Goal: Task Accomplishment & Management: Manage account settings

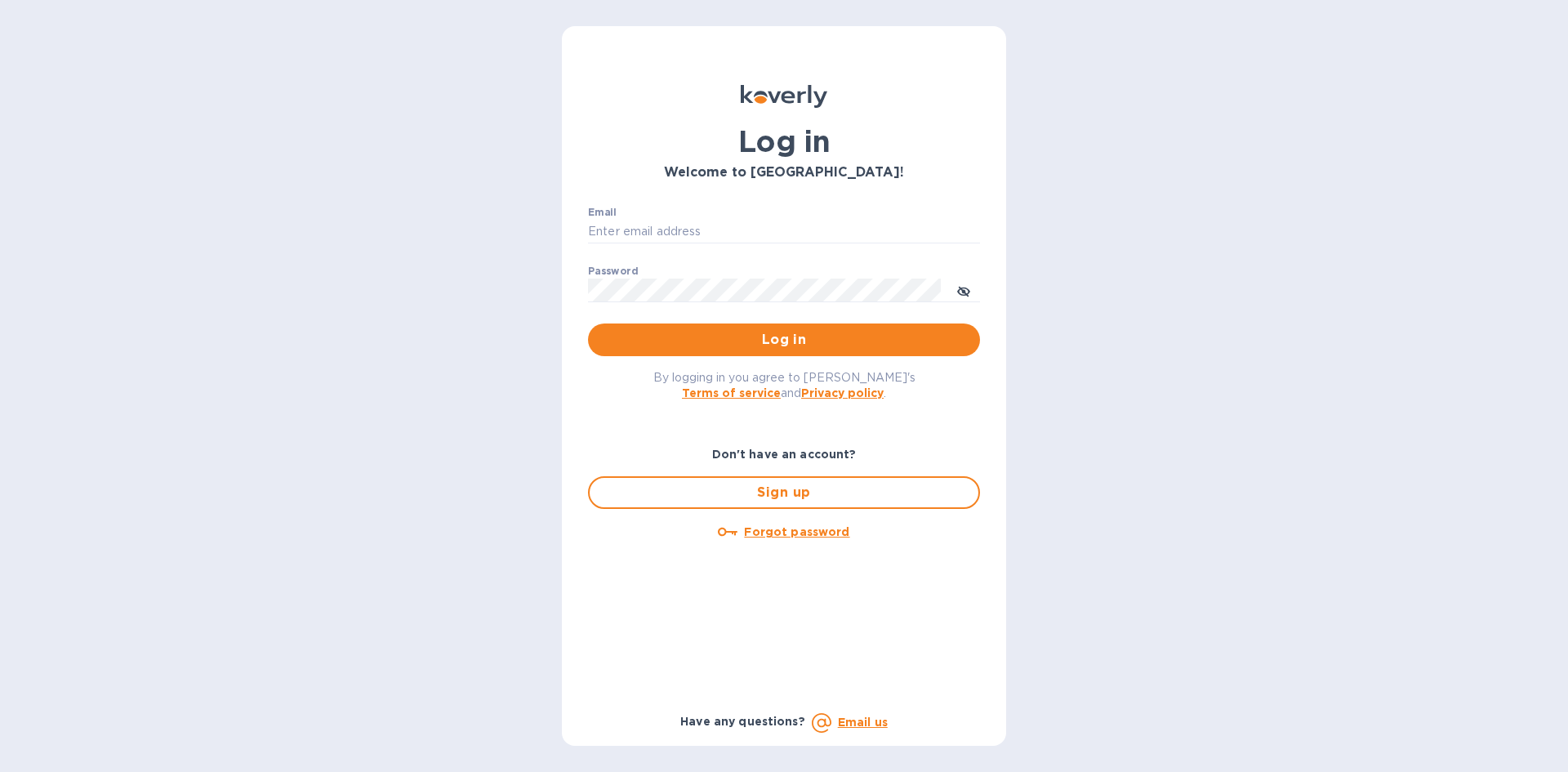
type input "[PERSON_NAME][EMAIL_ADDRESS][DOMAIN_NAME]"
click at [782, 337] on span "Log in" at bounding box center [784, 339] width 366 height 19
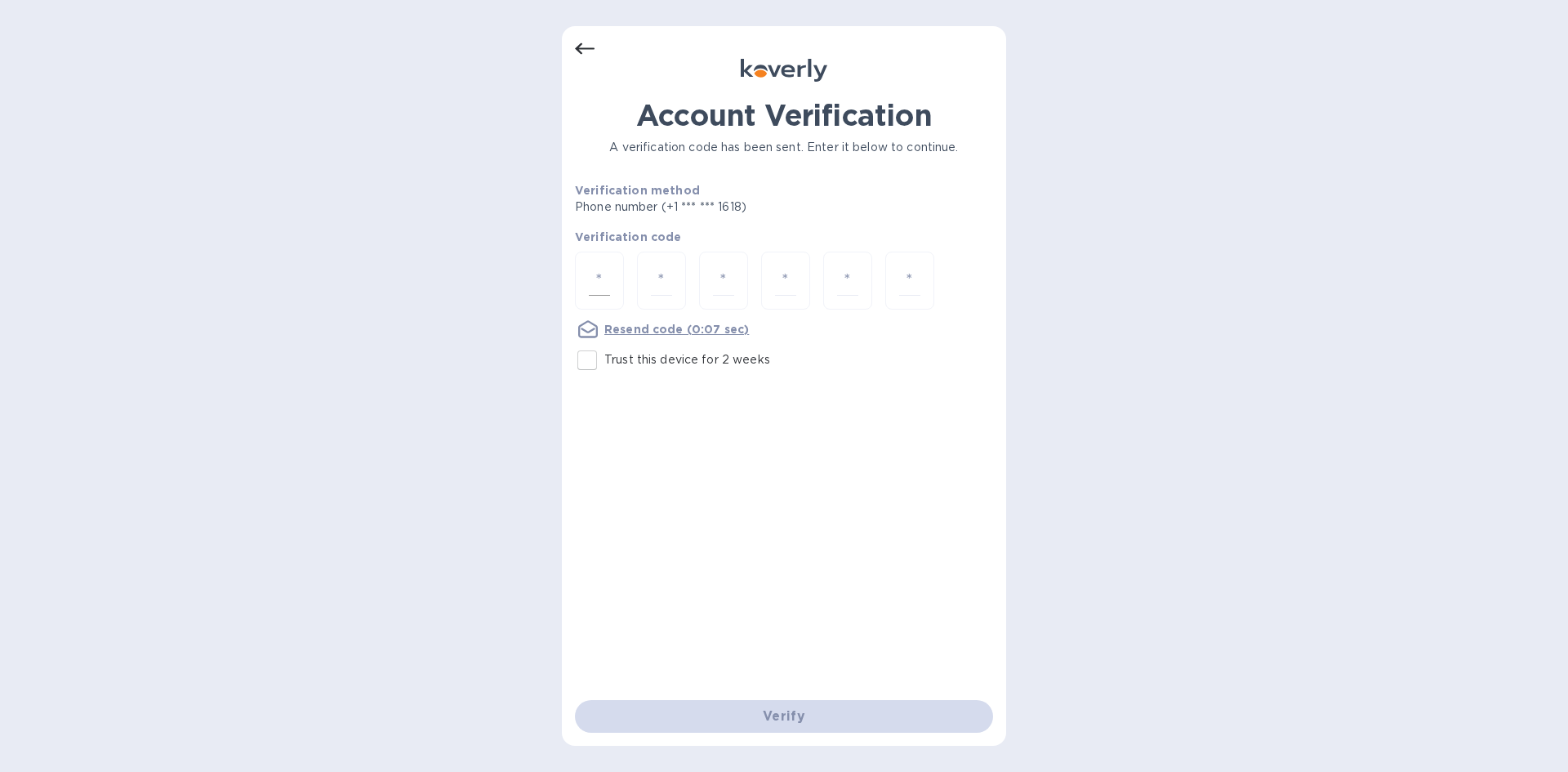
click at [612, 273] on div at bounding box center [599, 280] width 49 height 58
type input "0"
type input "2"
type input "0"
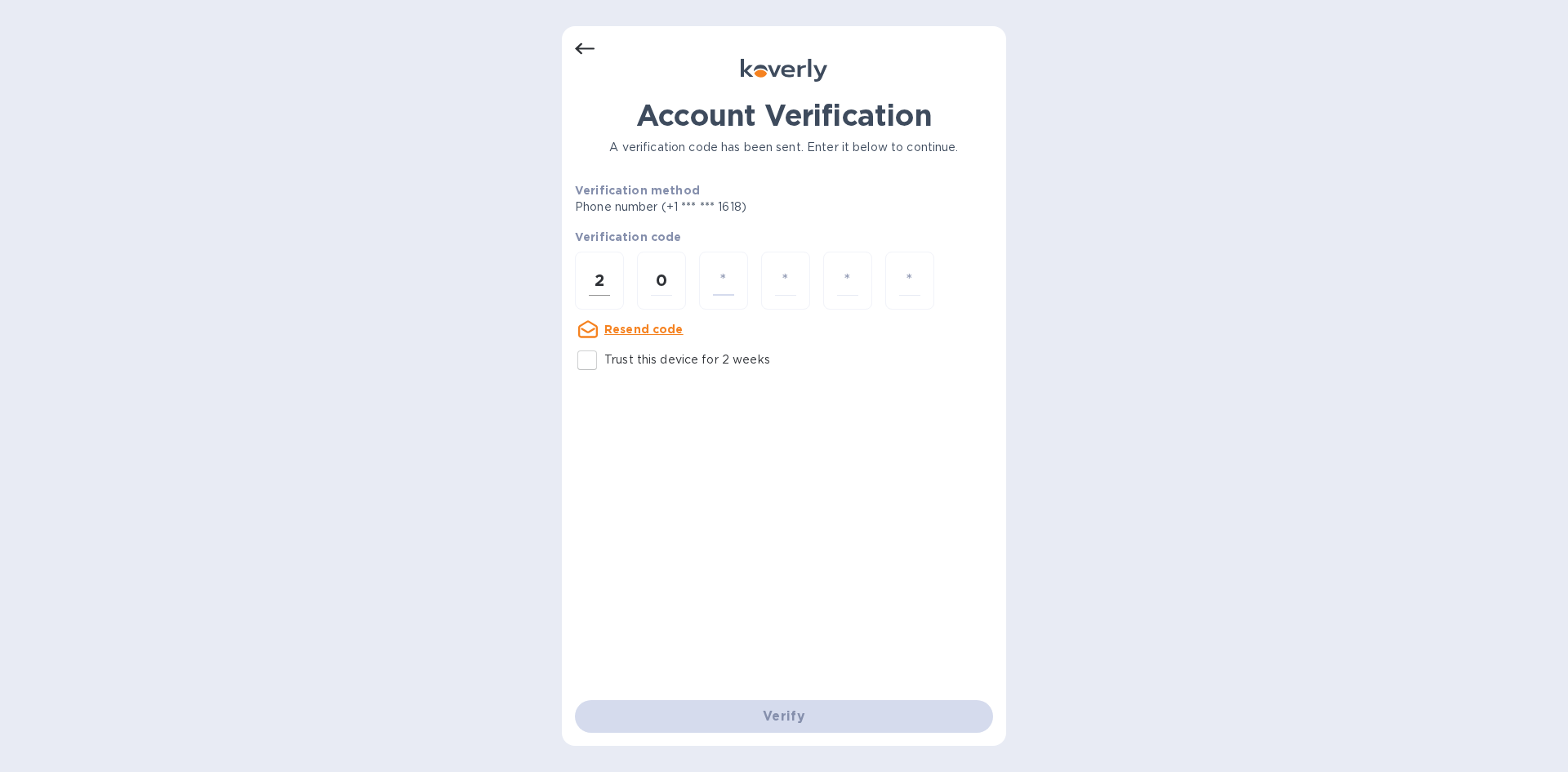
type input "4"
type input "5"
type input "2"
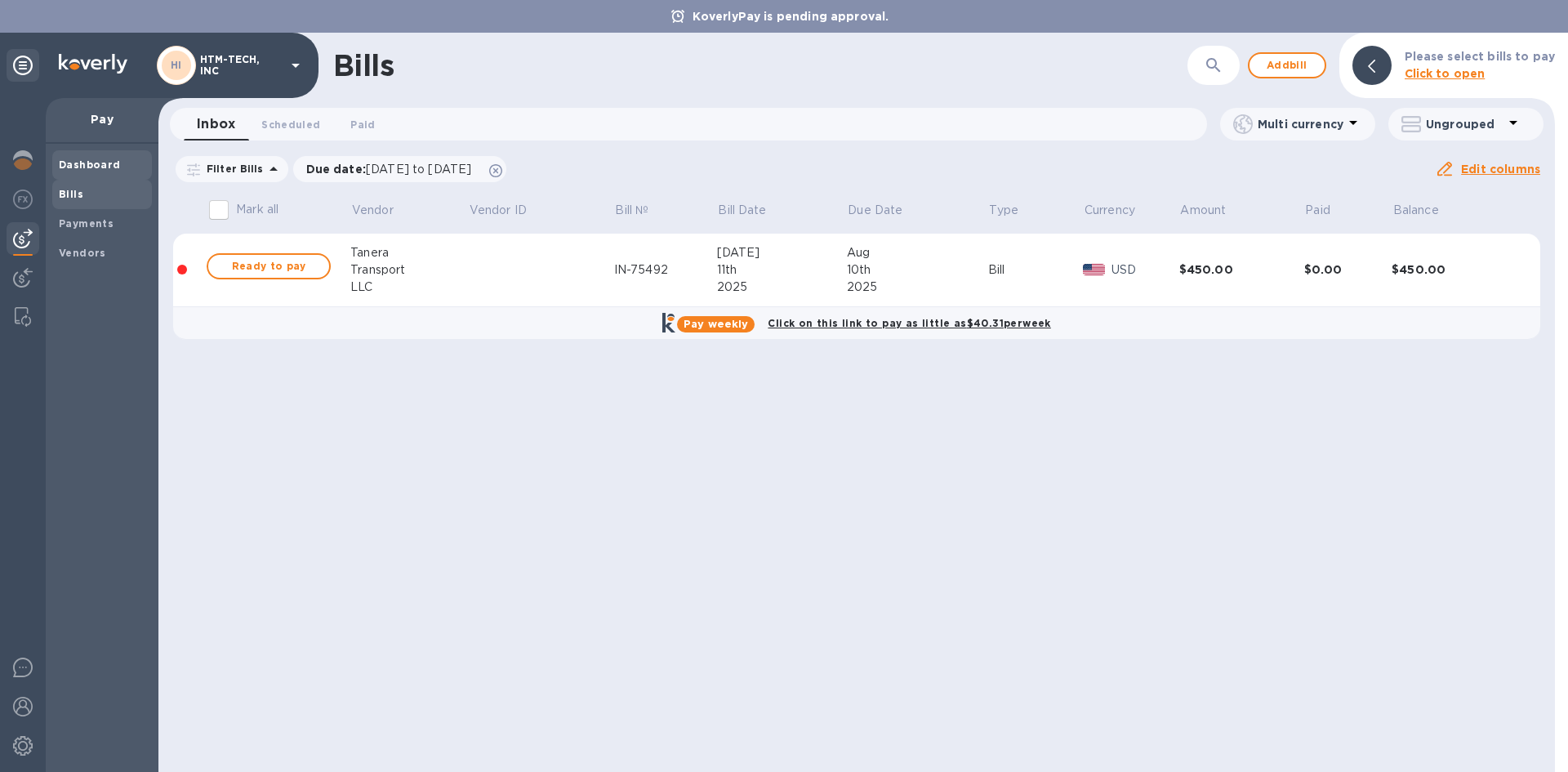
click at [98, 160] on b "Dashboard" at bounding box center [90, 164] width 62 height 13
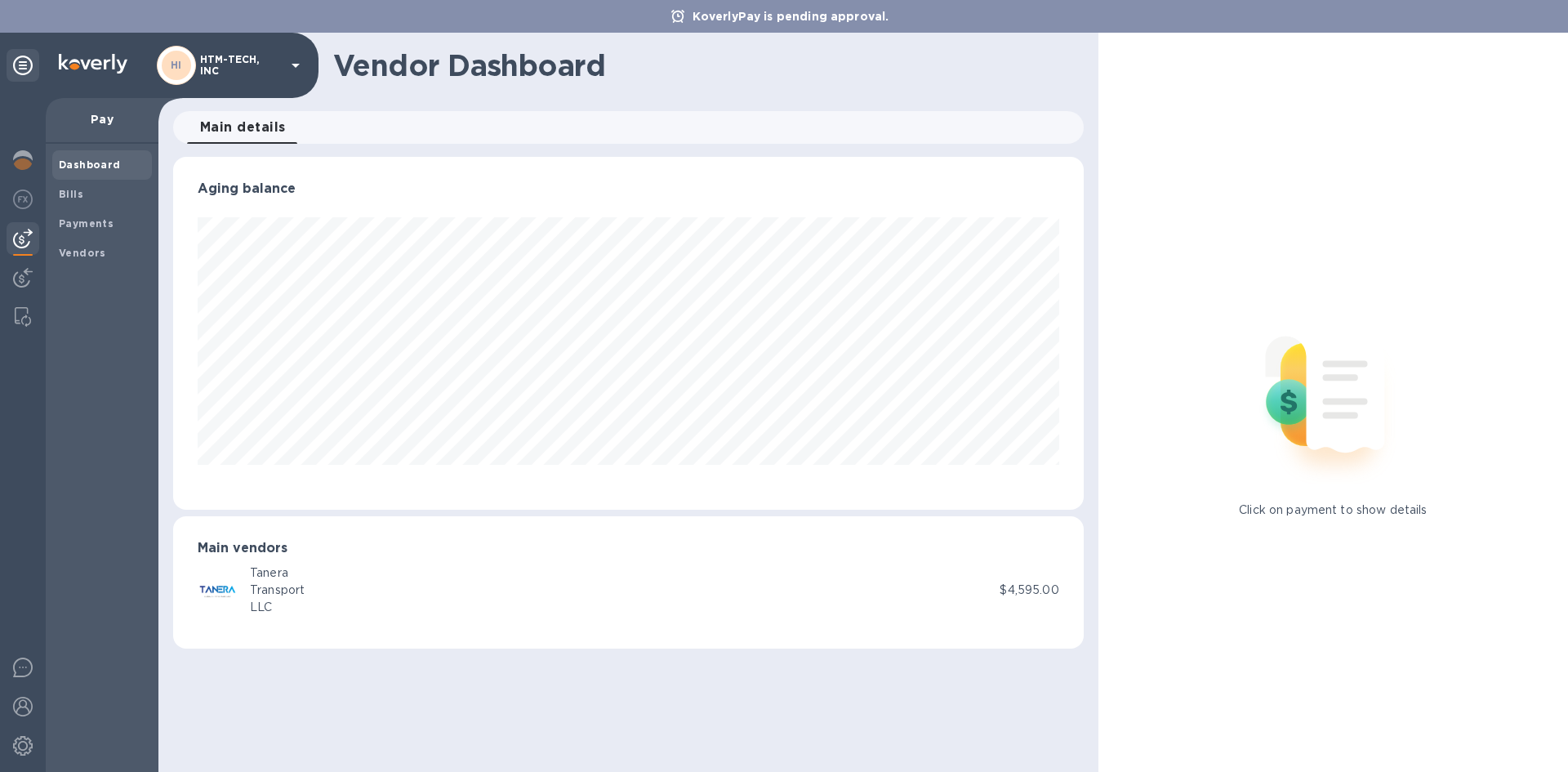
scroll to position [353, 909]
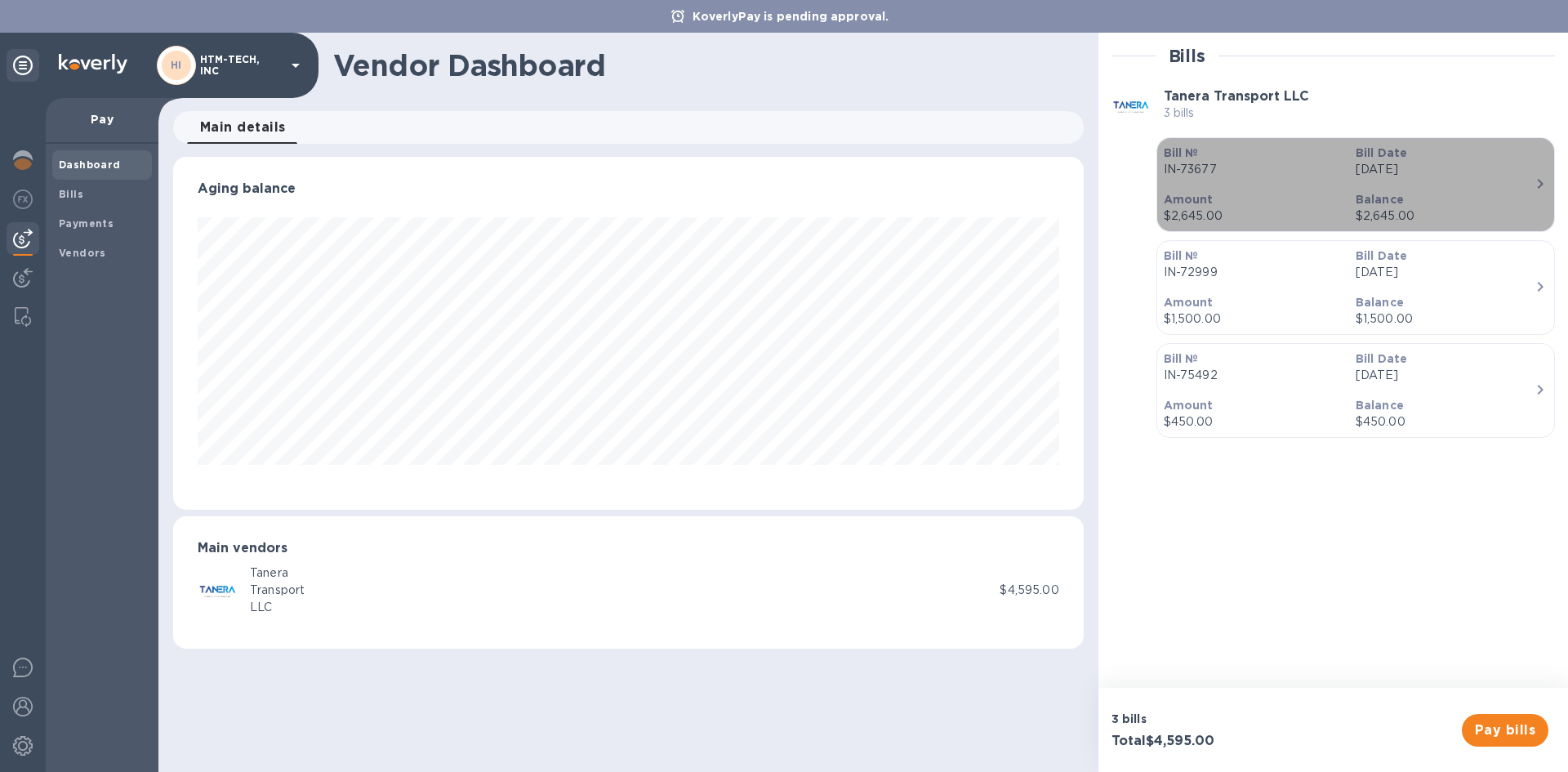
click at [1220, 202] on p "Amount" at bounding box center [1252, 199] width 179 height 16
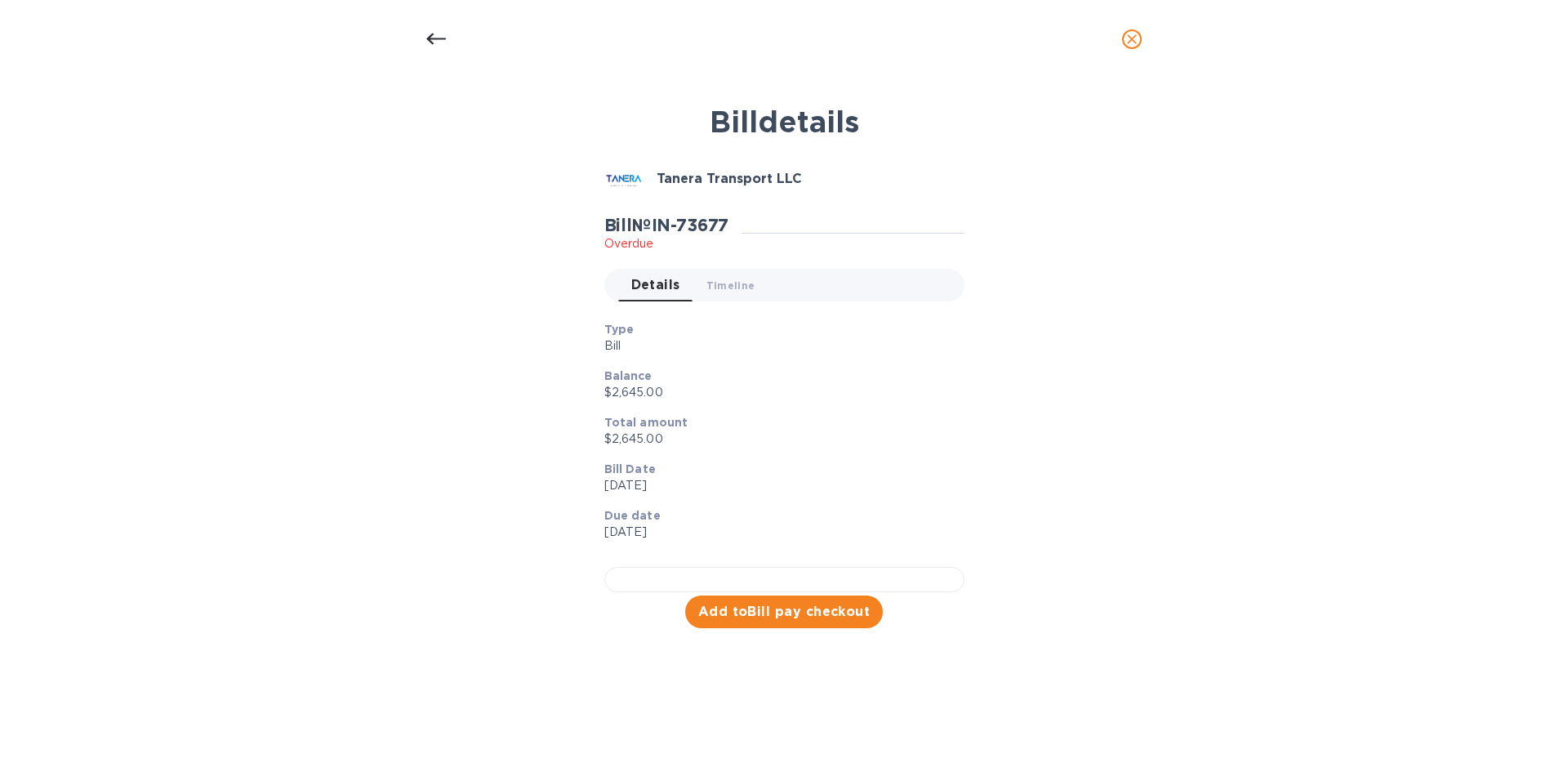
scroll to position [337, 0]
click at [777, 621] on span "Add to Bill pay checkout" at bounding box center [784, 612] width 172 height 19
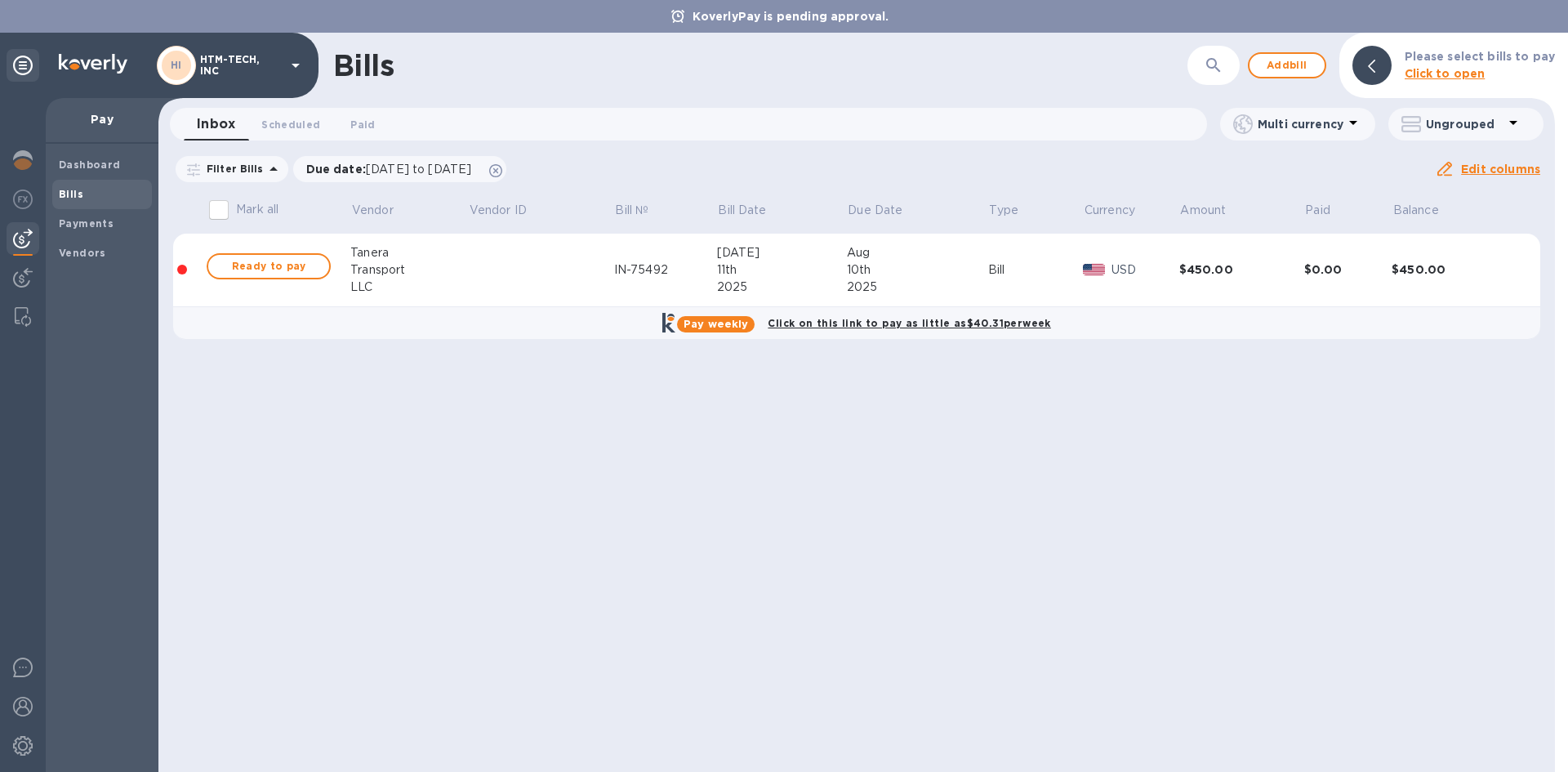
click at [1447, 74] on b "Click to open" at bounding box center [1445, 73] width 81 height 14
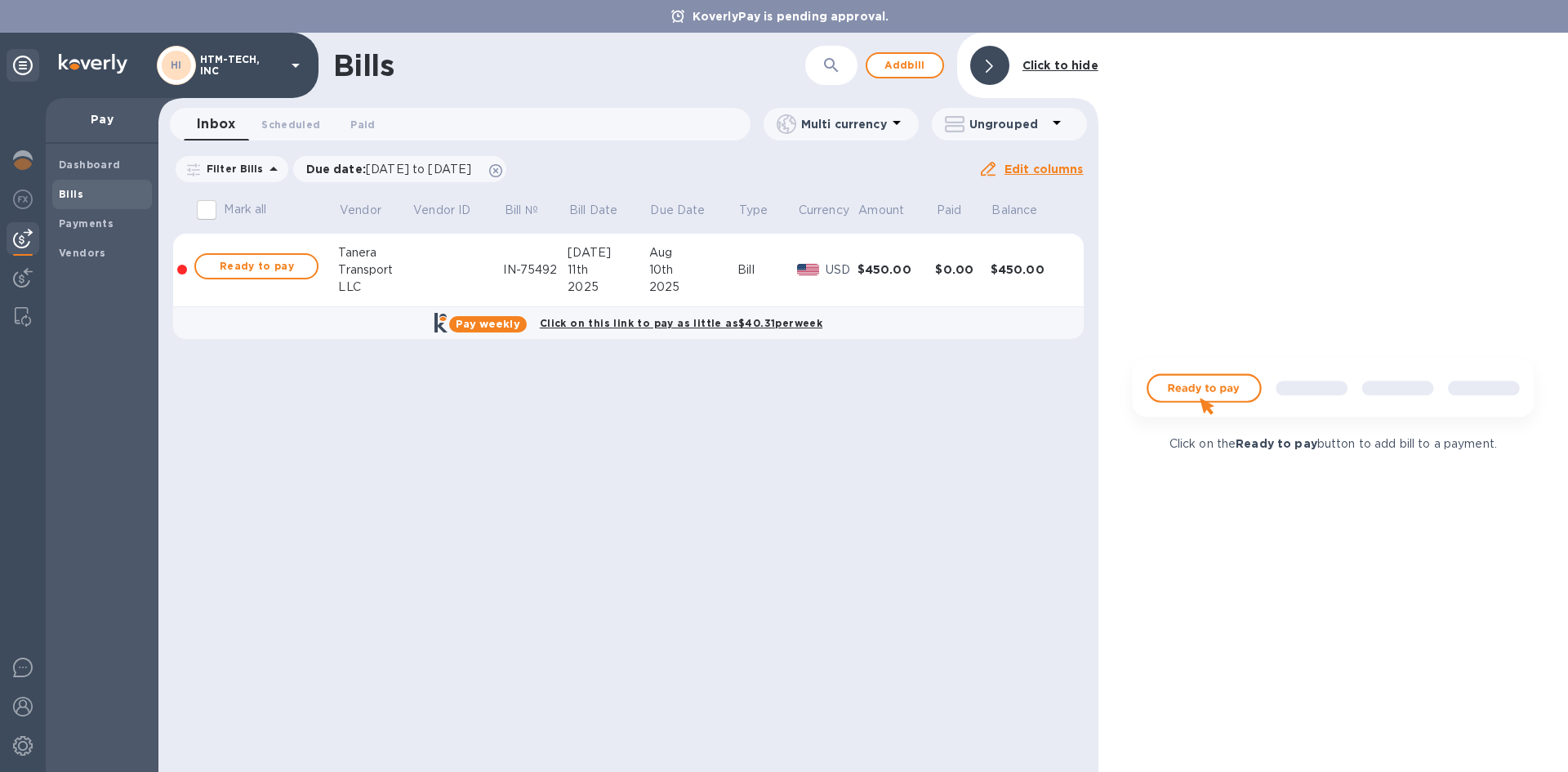
click at [1214, 392] on img at bounding box center [1332, 394] width 430 height 86
click at [258, 449] on div "Bills ​ Add bill Click to hide Inbox 0 Scheduled 0 Paid 0 Multi currency Ungrou…" at bounding box center [628, 402] width 940 height 739
click at [502, 174] on icon at bounding box center [496, 171] width 14 height 14
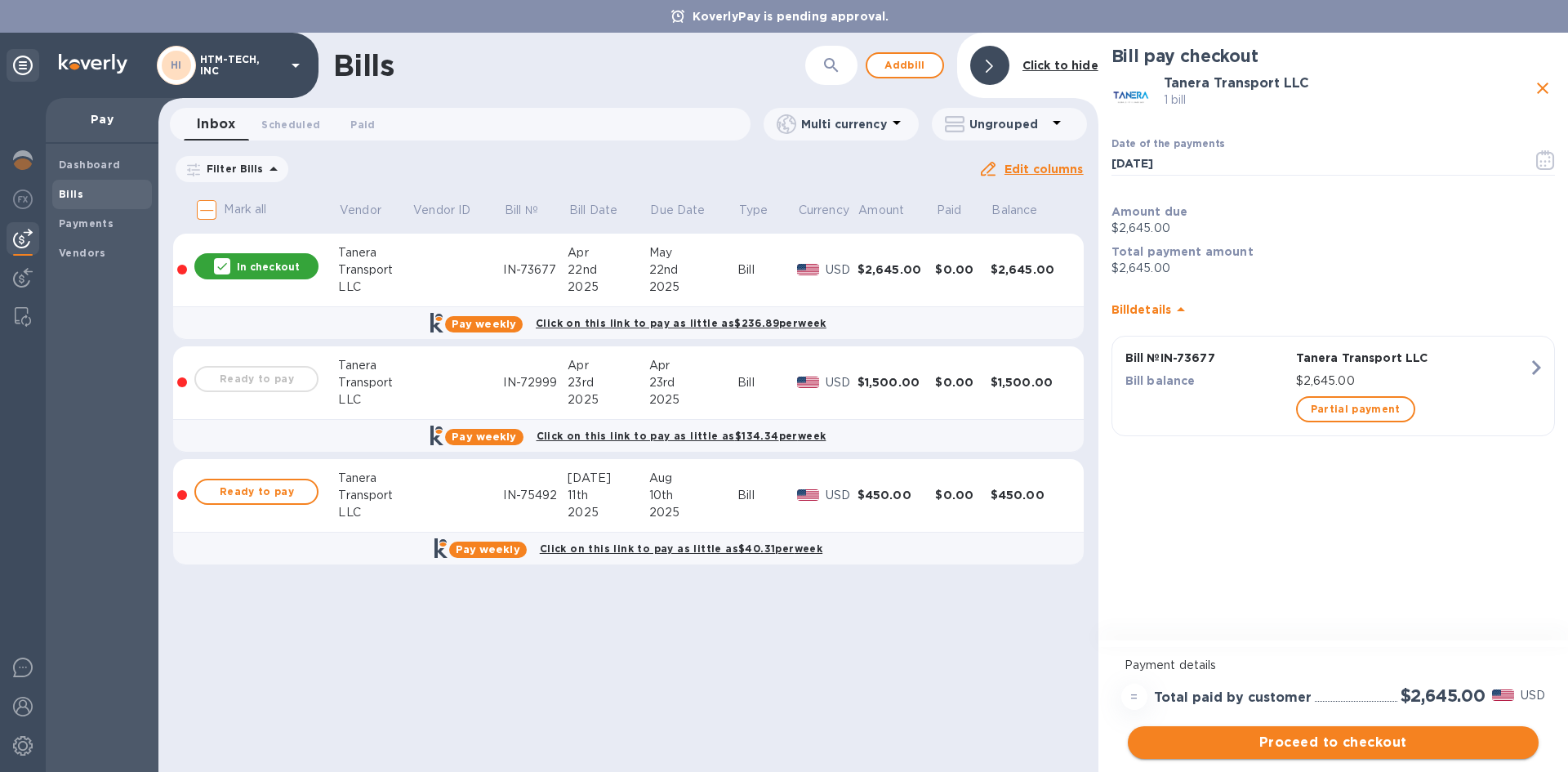
click at [1379, 744] on span "Proceed to checkout" at bounding box center [1333, 742] width 385 height 19
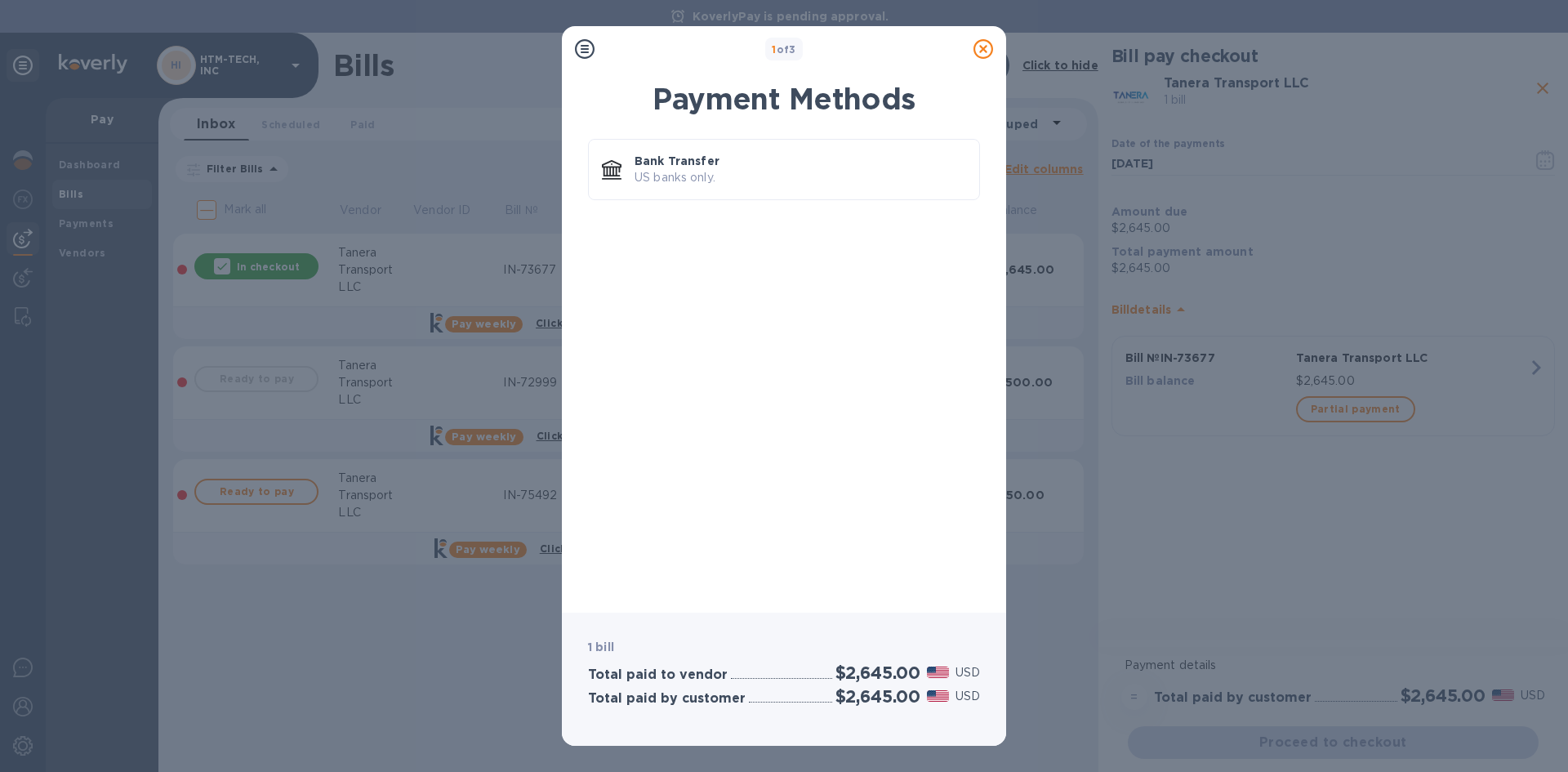
click at [983, 43] on icon at bounding box center [983, 49] width 19 height 19
